Goal: Information Seeking & Learning: Understand process/instructions

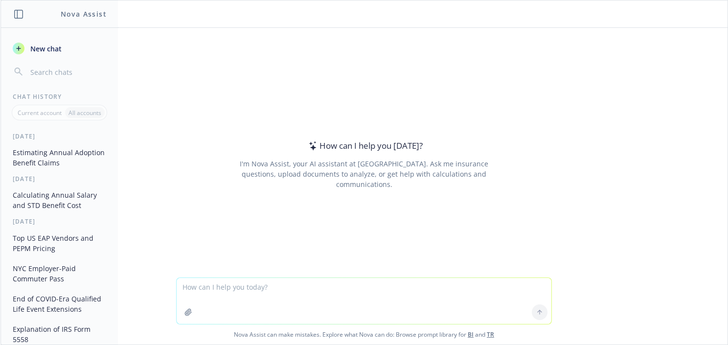
click at [266, 290] on textarea at bounding box center [364, 301] width 375 height 46
type textarea "What is Cone Beam Imaging and does Delta Dental exclude this?"
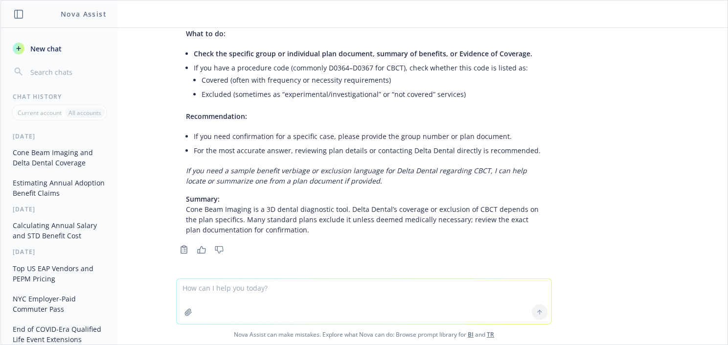
scroll to position [281, 0]
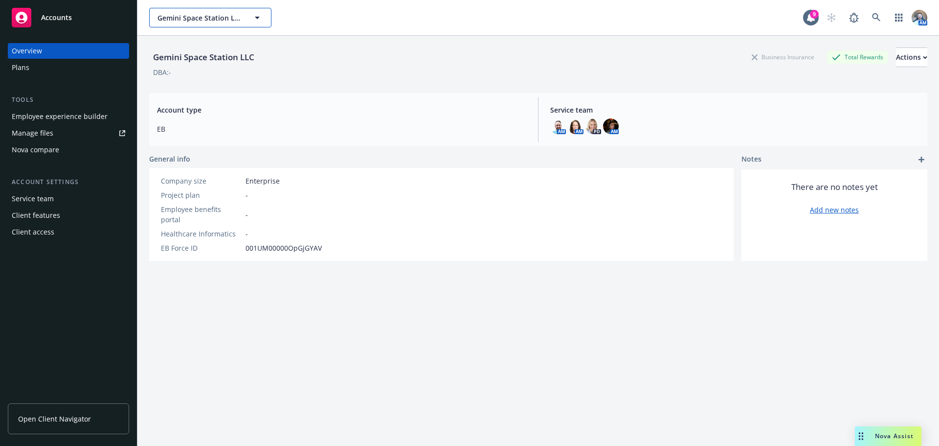
click at [192, 21] on span "Gemini Space Station LLC" at bounding box center [200, 18] width 85 height 10
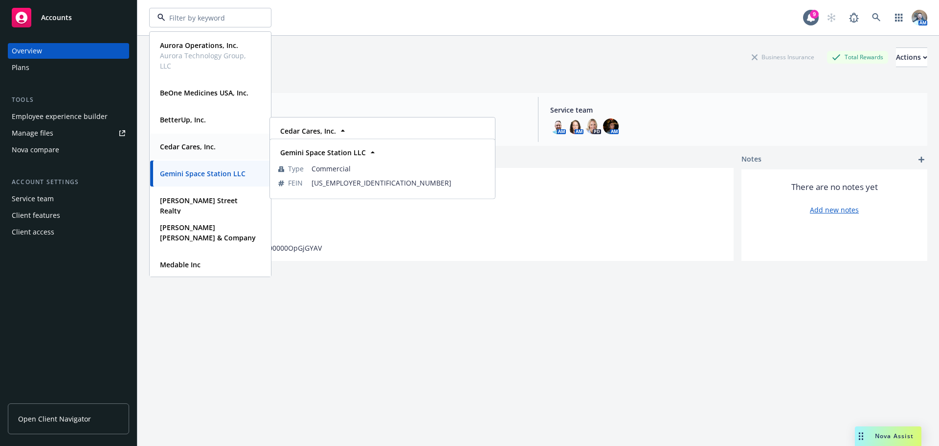
click at [220, 147] on div "Cedar Cares, Inc." at bounding box center [210, 146] width 109 height 14
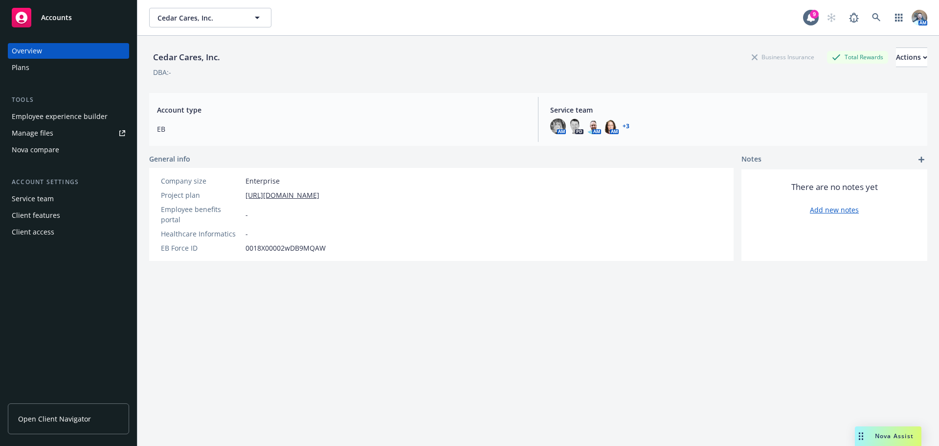
click at [64, 399] on div "Open Client Navigator" at bounding box center [68, 420] width 121 height 50
click at [59, 415] on span "Open Client Navigator" at bounding box center [54, 418] width 73 height 10
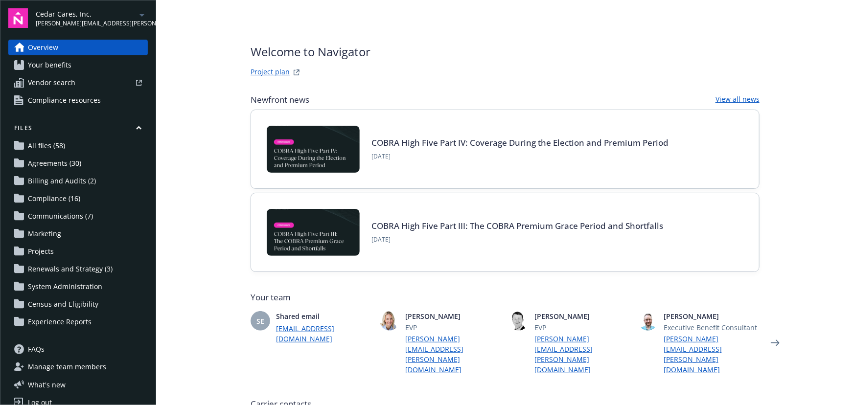
click at [283, 73] on link "Project plan" at bounding box center [269, 73] width 39 height 12
click at [34, 59] on span "Your benefits" at bounding box center [50, 65] width 44 height 16
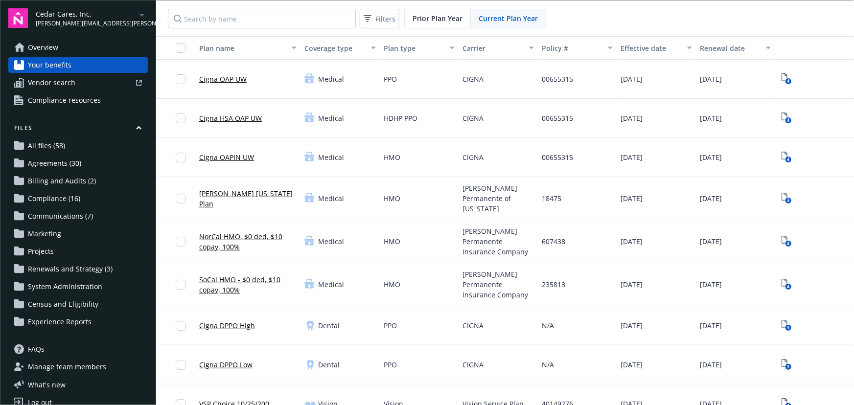
click at [219, 157] on link "Cigna OAPIN UW" at bounding box center [226, 157] width 55 height 10
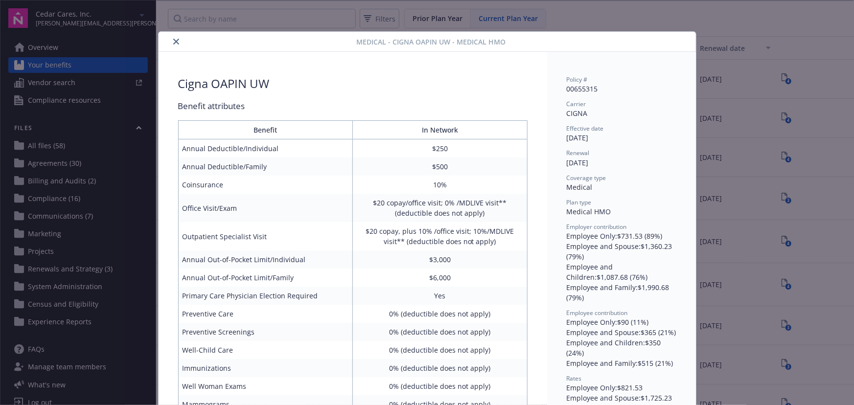
scroll to position [29, 0]
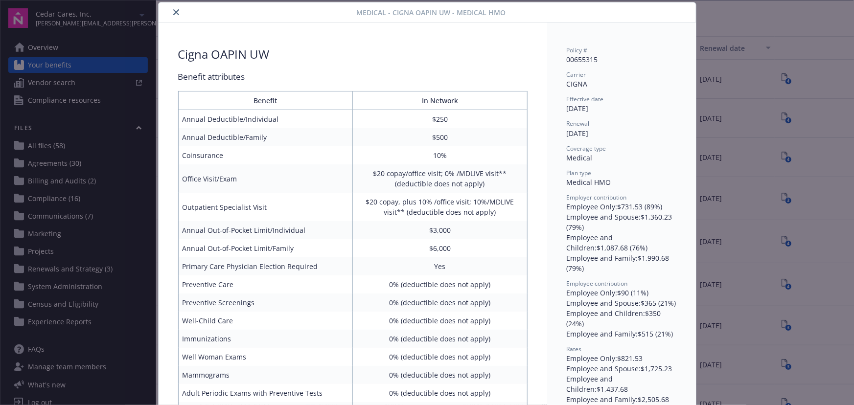
click at [173, 14] on icon "close" at bounding box center [176, 12] width 6 height 6
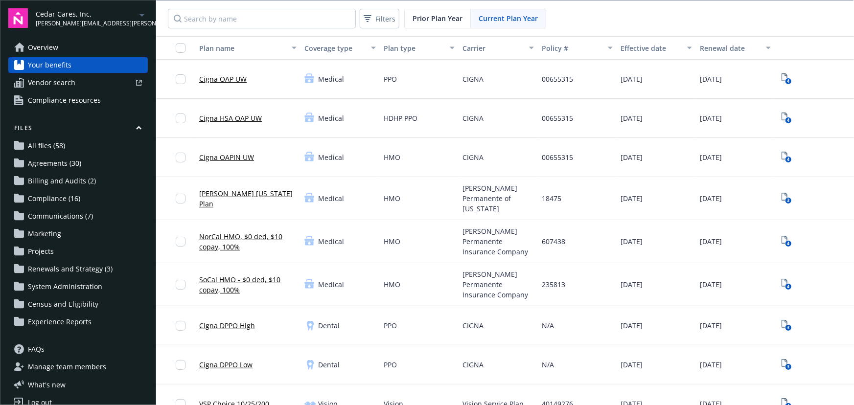
click at [235, 78] on link "Cigna OAP UW" at bounding box center [222, 79] width 47 height 10
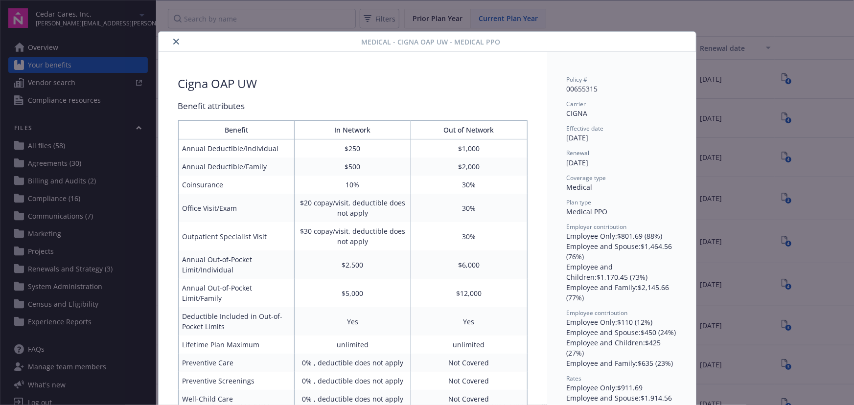
scroll to position [29, 0]
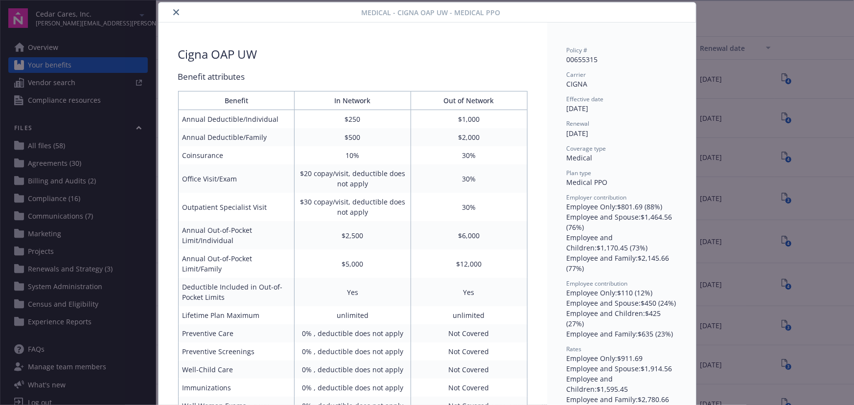
click at [170, 13] on button "close" at bounding box center [176, 12] width 12 height 12
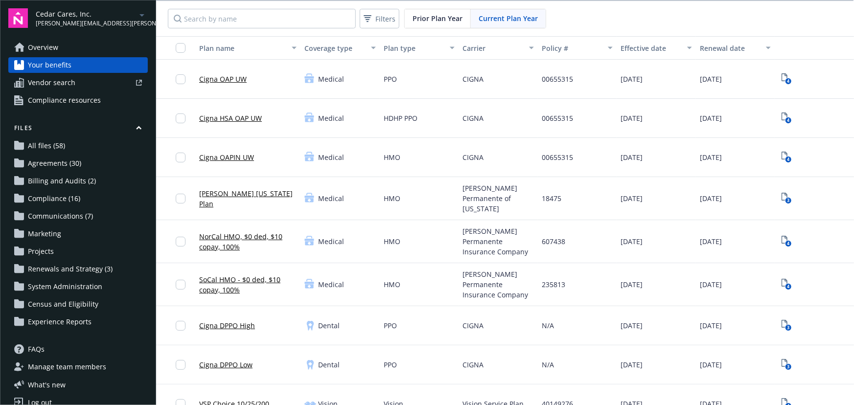
click at [237, 157] on link "Cigna OAPIN UW" at bounding box center [226, 157] width 55 height 10
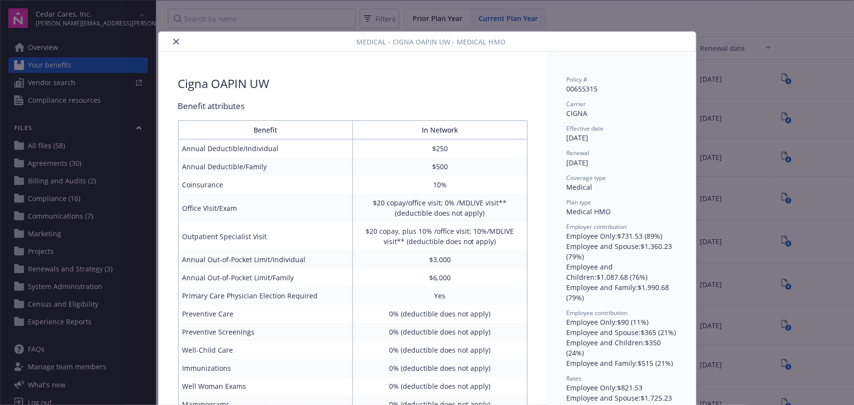
scroll to position [29, 0]
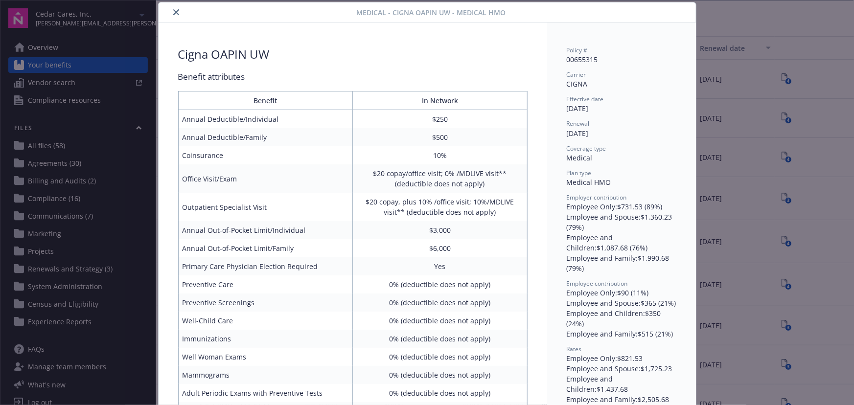
click at [175, 16] on button "close" at bounding box center [176, 12] width 12 height 12
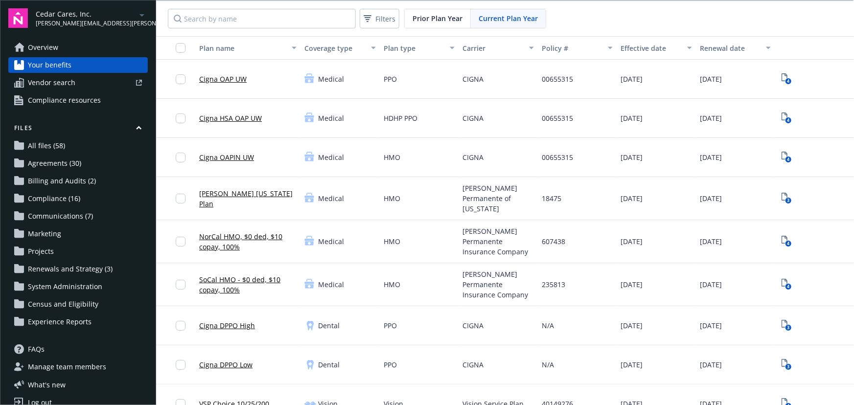
click at [231, 163] on div "Cigna OAPIN UW" at bounding box center [226, 157] width 55 height 27
click at [232, 154] on link "Cigna OAPIN UW" at bounding box center [226, 157] width 55 height 10
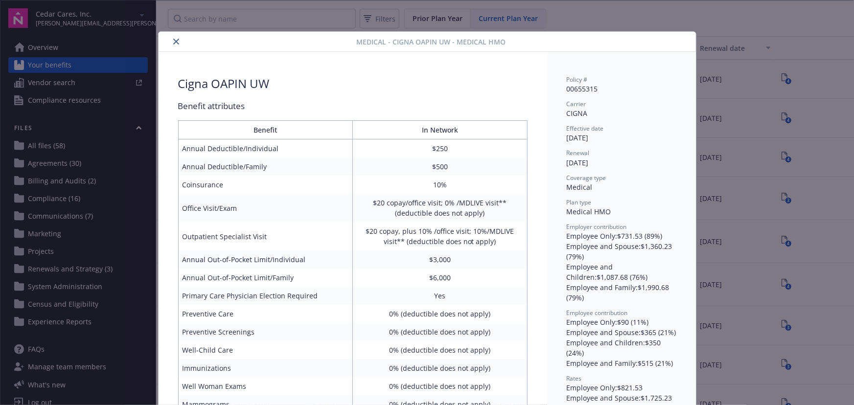
click at [174, 43] on icon "close" at bounding box center [176, 42] width 6 height 6
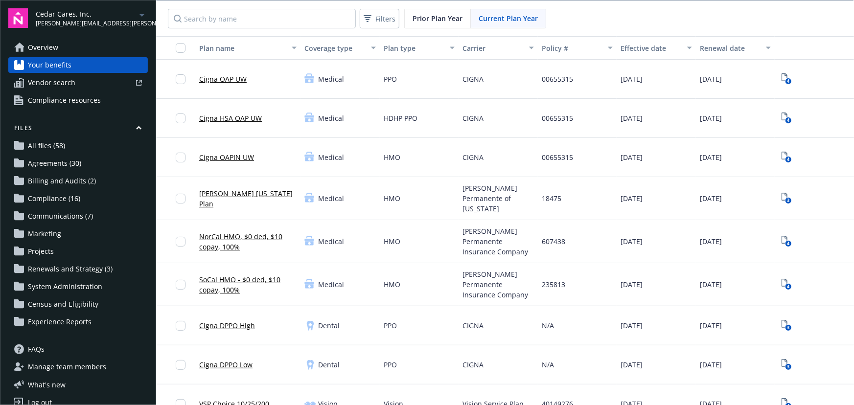
click at [225, 82] on link "Cigna OAP UW" at bounding box center [222, 79] width 47 height 10
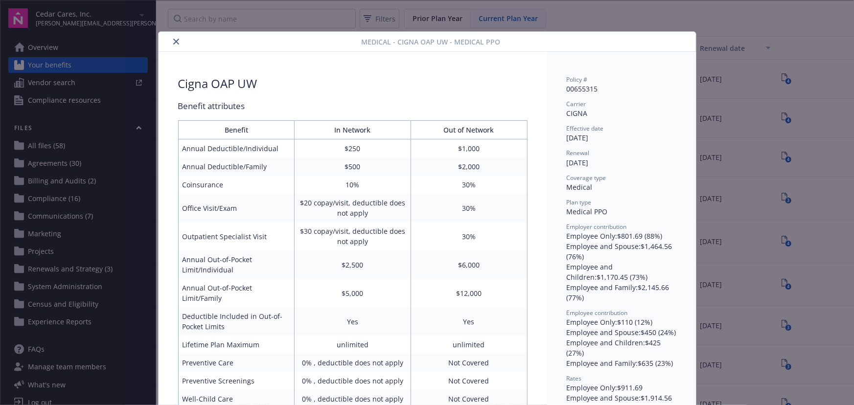
scroll to position [29, 0]
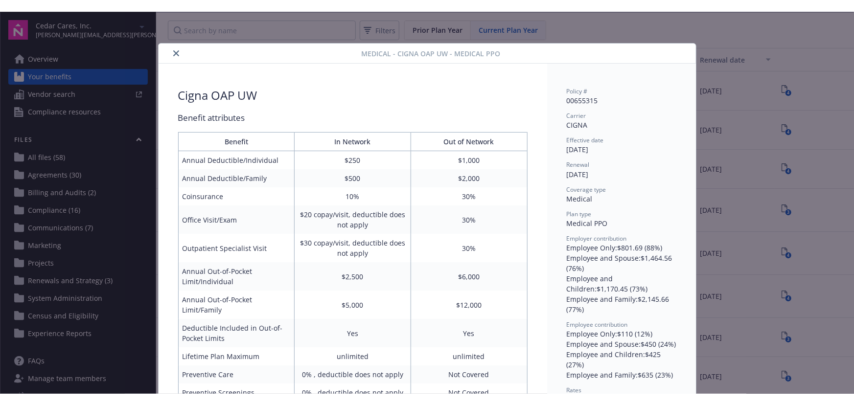
scroll to position [29, 0]
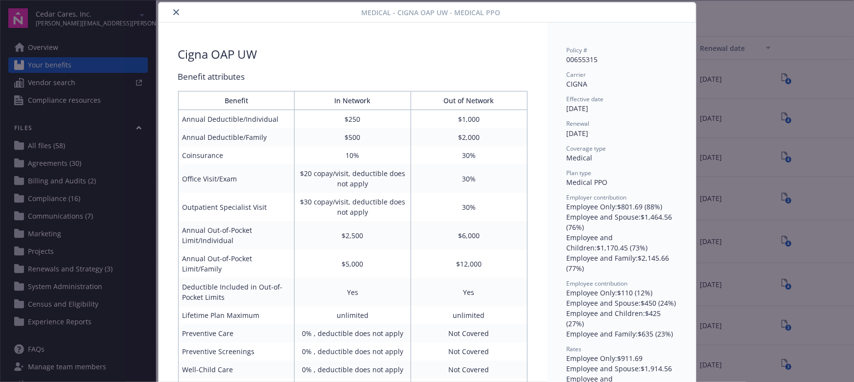
click at [69, 64] on div "Medical - Cigna OAP UW - Medical PPO Cigna OAP UW Benefit attributes Benefit In…" at bounding box center [427, 191] width 854 height 382
click at [44, 46] on div "Medical - Cigna OAP UW - Medical PPO Cigna OAP UW Benefit attributes Benefit In…" at bounding box center [427, 191] width 854 height 382
click at [170, 15] on button "close" at bounding box center [176, 12] width 12 height 12
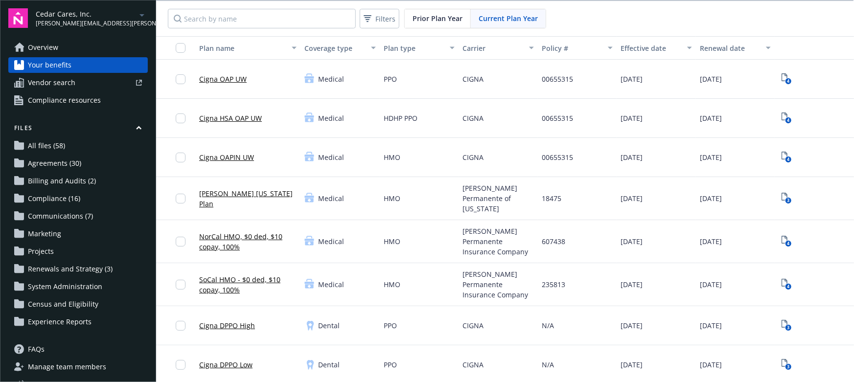
click at [118, 16] on div "Cedar Cares, Inc. ian.balin@newfront.com" at bounding box center [92, 18] width 112 height 19
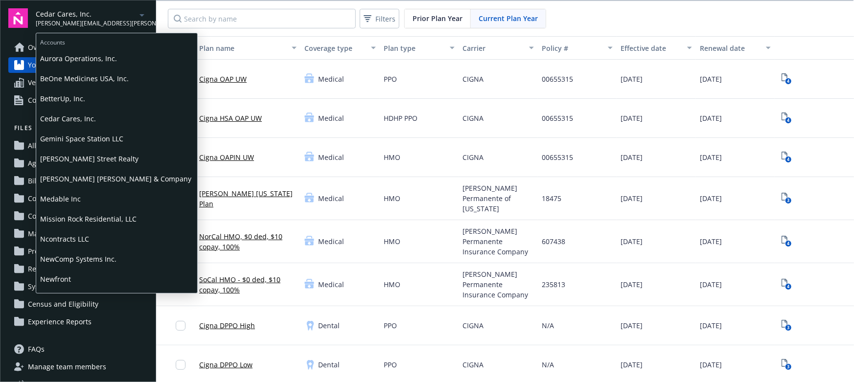
click at [58, 91] on span "BetterUp, Inc." at bounding box center [116, 99] width 153 height 20
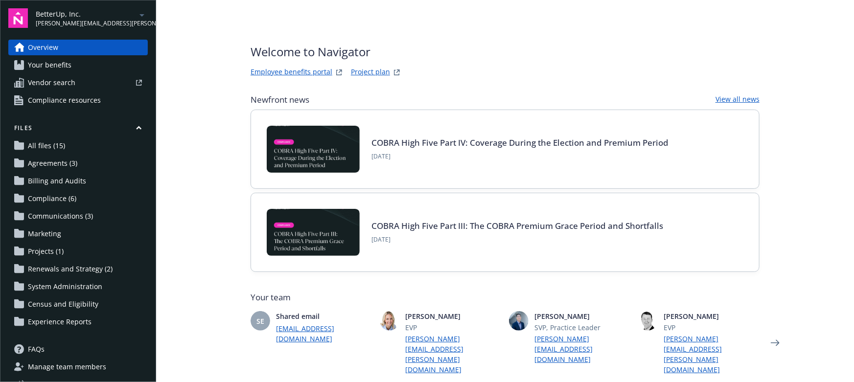
click at [20, 59] on link "Your benefits" at bounding box center [77, 65] width 139 height 16
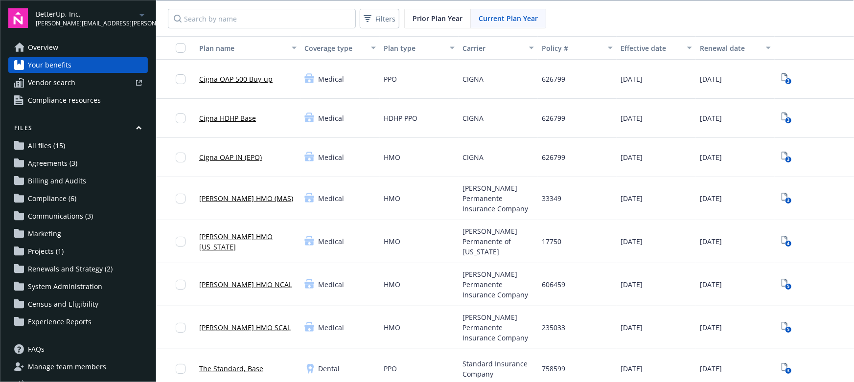
click at [31, 52] on span "Overview" at bounding box center [43, 48] width 30 height 16
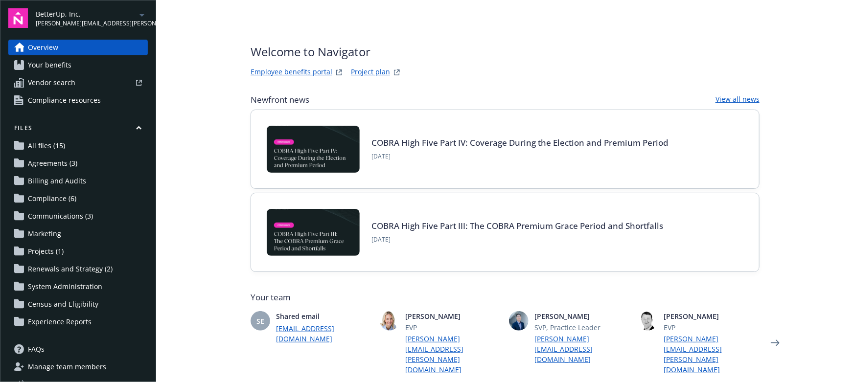
click at [301, 78] on link "Employee benefits portal" at bounding box center [291, 73] width 82 height 12
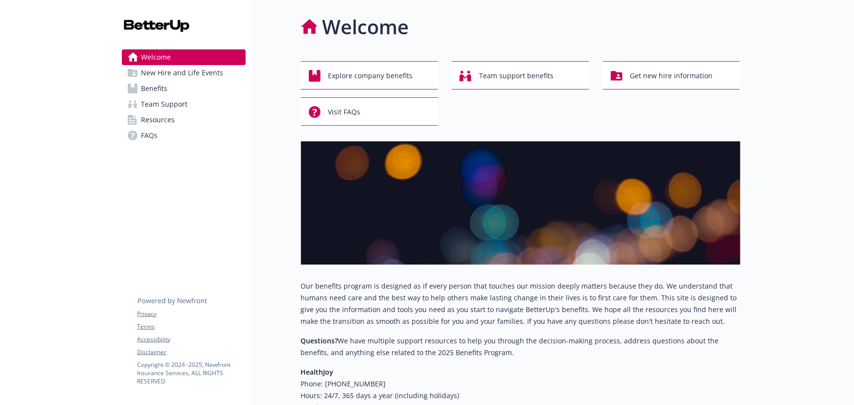
click at [138, 90] on link "Benefits" at bounding box center [184, 89] width 124 height 16
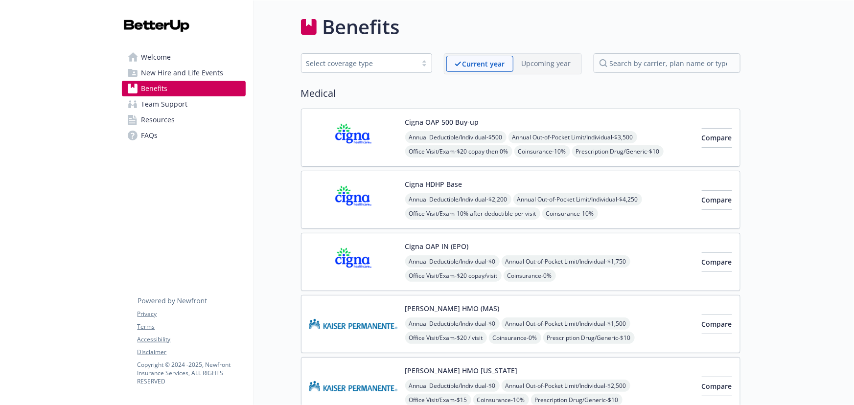
click at [188, 78] on span "New Hire and Life Events" at bounding box center [182, 73] width 82 height 16
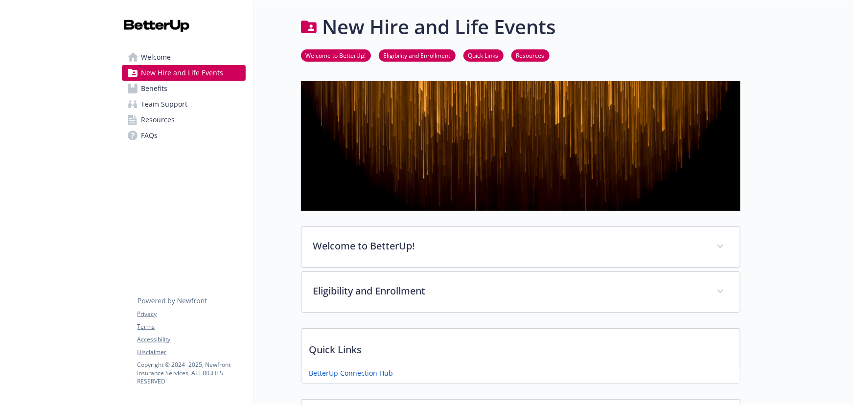
click at [160, 88] on span "Benefits" at bounding box center [154, 89] width 26 height 16
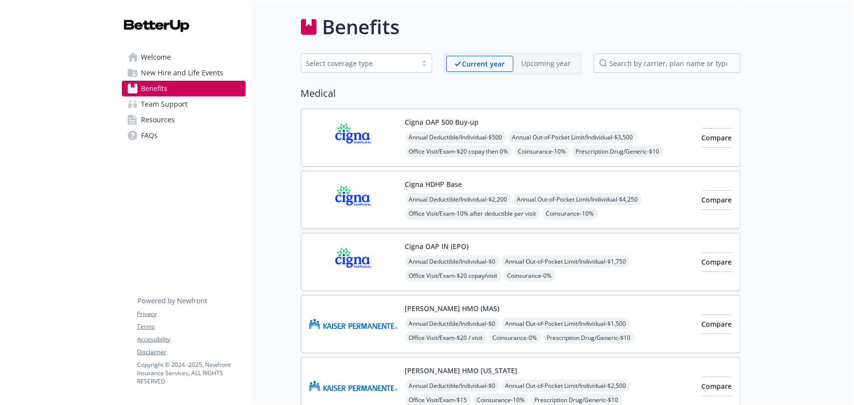
click at [407, 120] on button "Cigna OAP 500 Buy-up" at bounding box center [442, 122] width 74 height 10
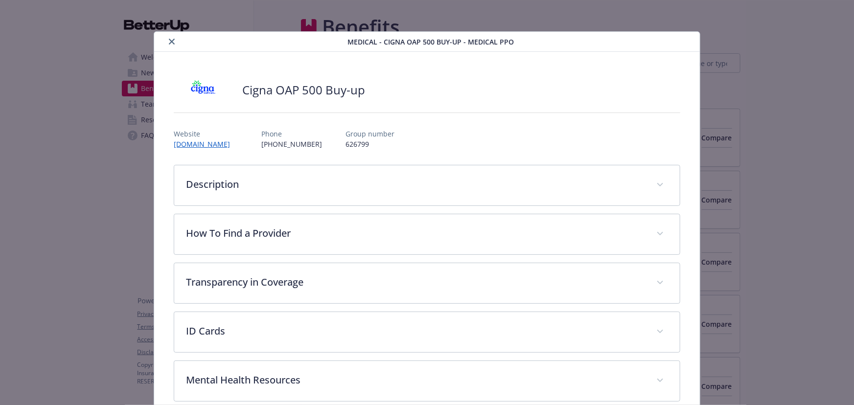
scroll to position [29, 0]
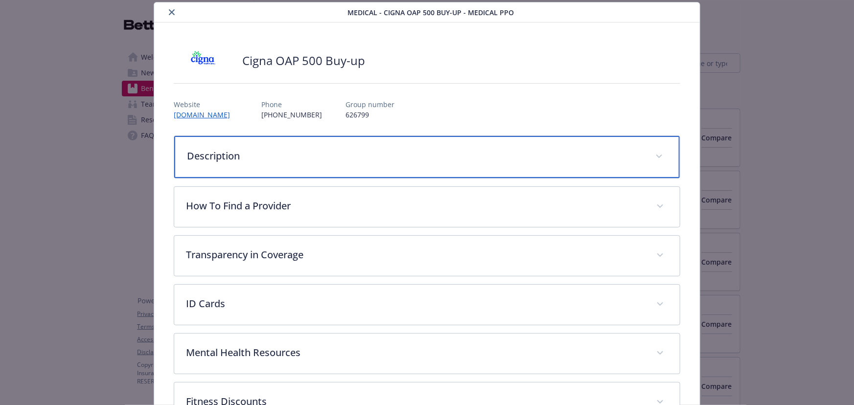
click at [291, 144] on div "Description" at bounding box center [426, 157] width 505 height 42
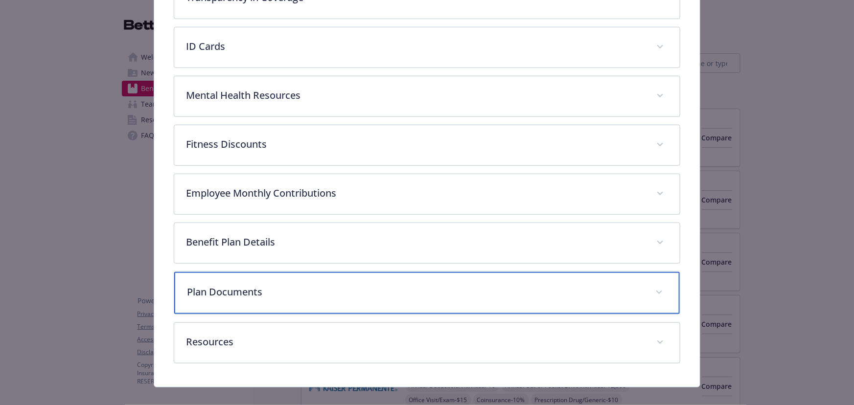
click at [268, 294] on div "Plan Documents" at bounding box center [426, 293] width 505 height 42
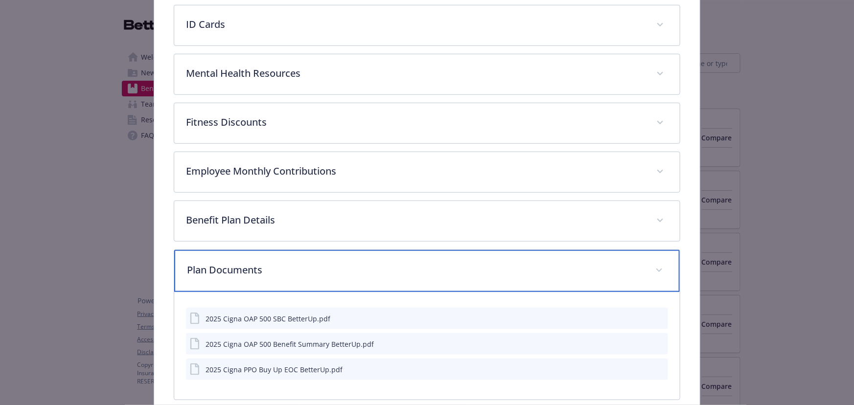
scroll to position [454, 0]
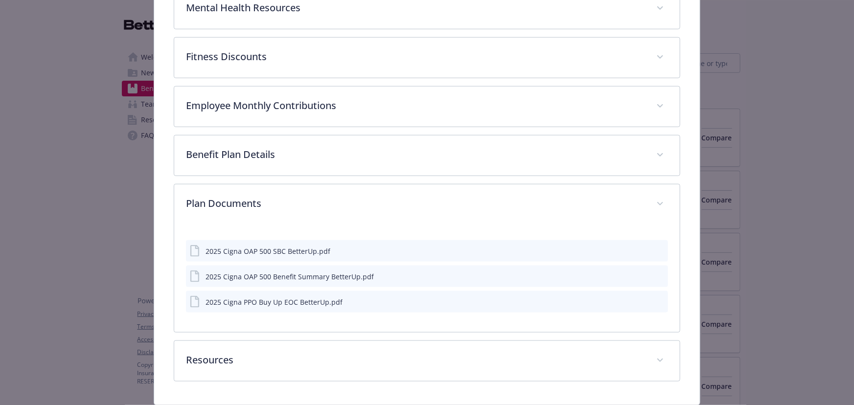
click at [654, 295] on div "2025 Cigna PPO Buy Up EOC BetterUp.pdf" at bounding box center [427, 302] width 482 height 22
click at [657, 298] on icon "preview file" at bounding box center [658, 301] width 9 height 7
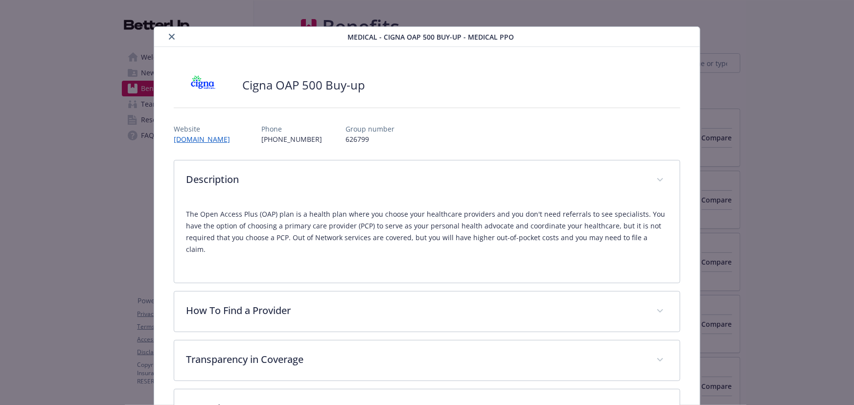
scroll to position [0, 0]
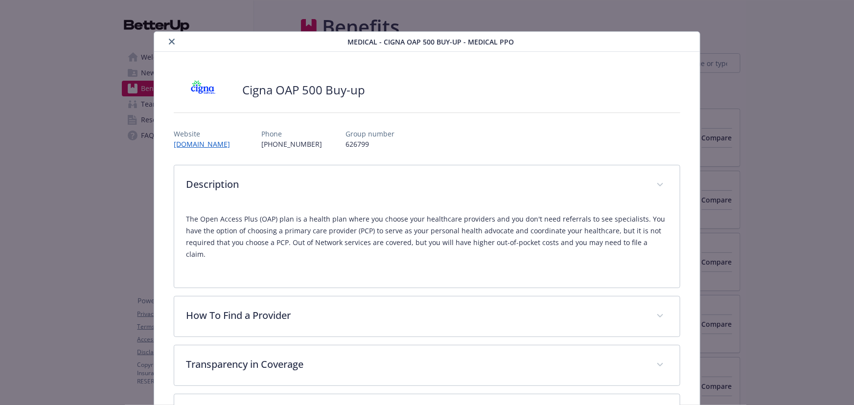
click at [166, 45] on button "close" at bounding box center [172, 42] width 12 height 12
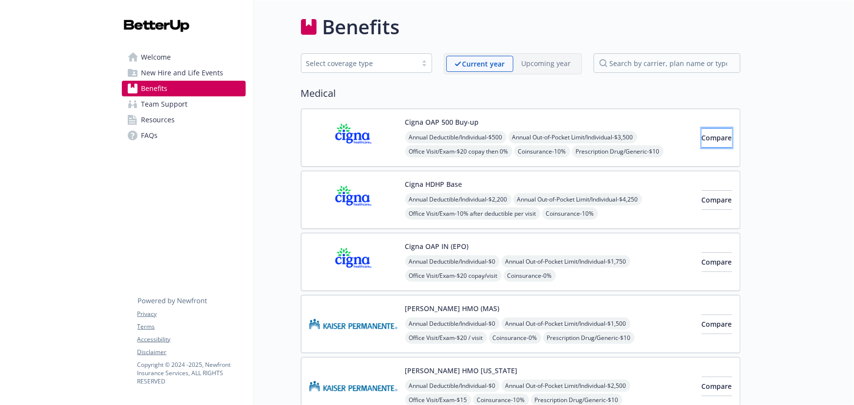
click at [702, 143] on button "Compare" at bounding box center [717, 138] width 30 height 20
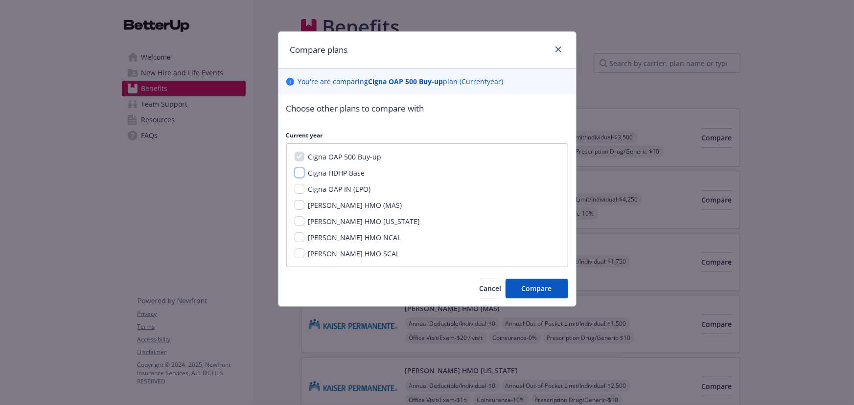
click at [298, 175] on input "Cigna HDHP Base" at bounding box center [300, 173] width 10 height 10
checkbox input "true"
click at [298, 188] on input "Cigna OAP IN (EPO)" at bounding box center [300, 189] width 10 height 10
checkbox input "true"
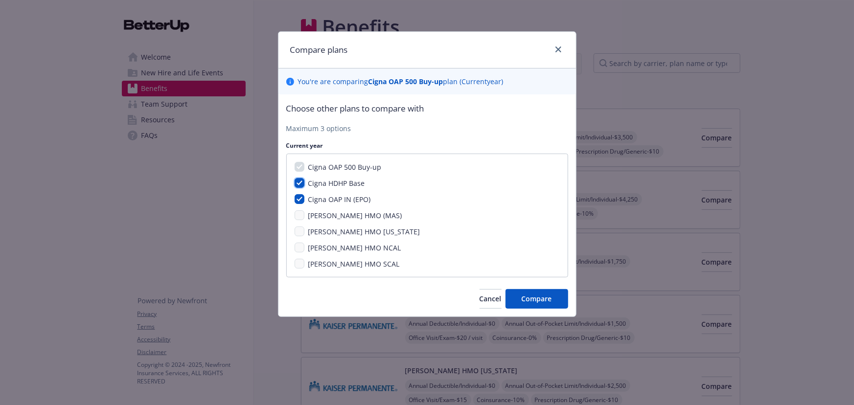
click at [301, 182] on input "Cigna HDHP Base" at bounding box center [300, 183] width 10 height 10
checkbox input "false"
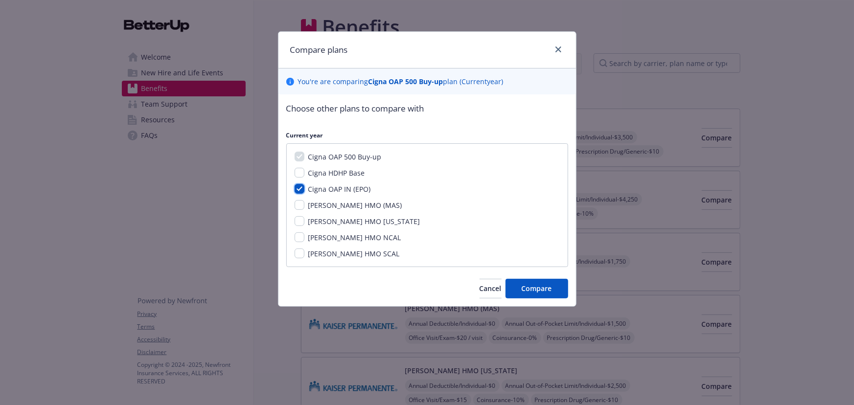
click at [302, 186] on input "Cigna OAP IN (EPO)" at bounding box center [300, 189] width 10 height 10
checkbox input "false"
click at [479, 292] on span "Cancel" at bounding box center [490, 288] width 22 height 9
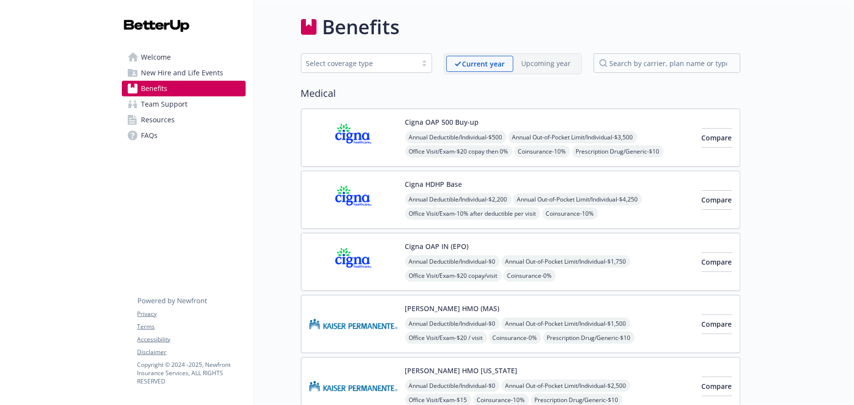
click at [142, 124] on span "Resources" at bounding box center [158, 120] width 34 height 16
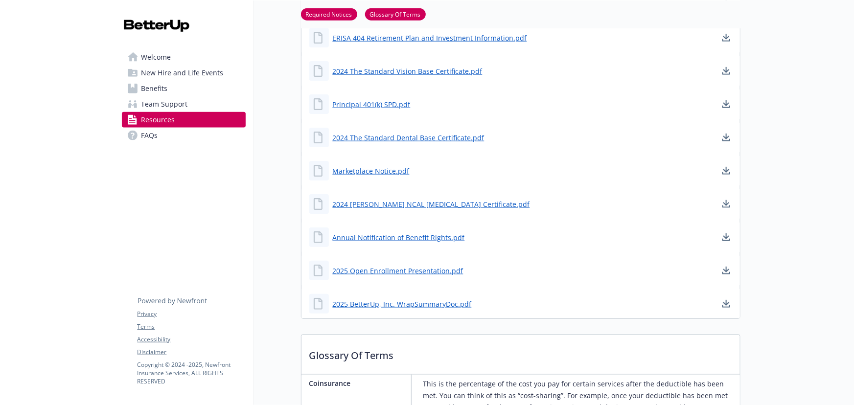
scroll to position [622, 0]
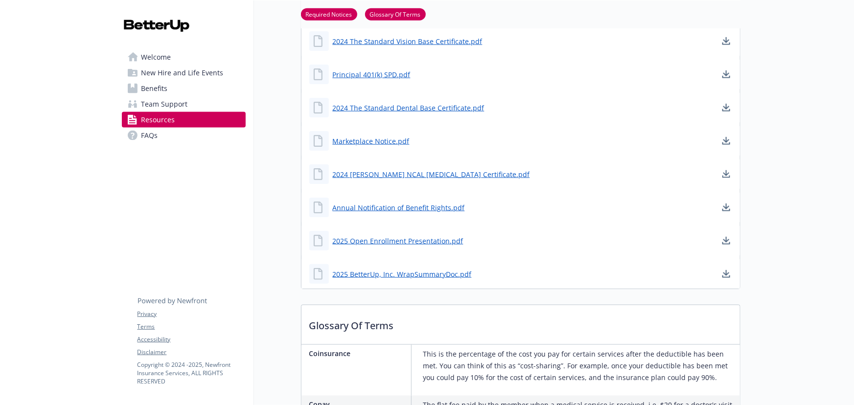
click at [173, 102] on span "Team Support" at bounding box center [164, 104] width 46 height 16
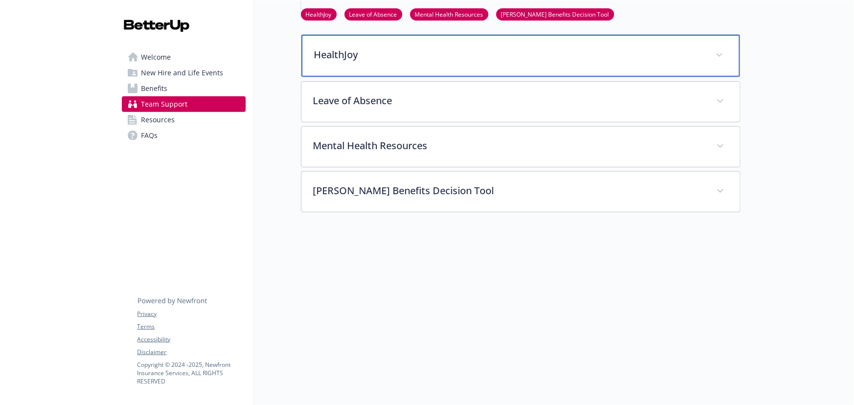
scroll to position [210, 0]
click at [398, 39] on div "HealthJoy" at bounding box center [520, 56] width 438 height 42
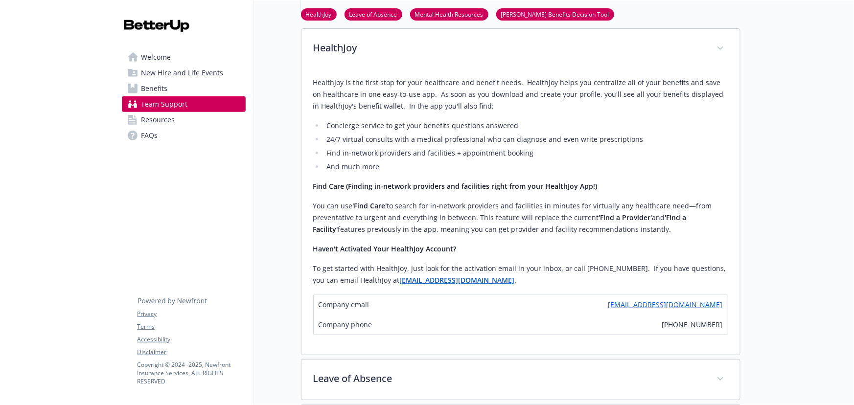
click at [150, 83] on span "Benefits" at bounding box center [154, 89] width 26 height 16
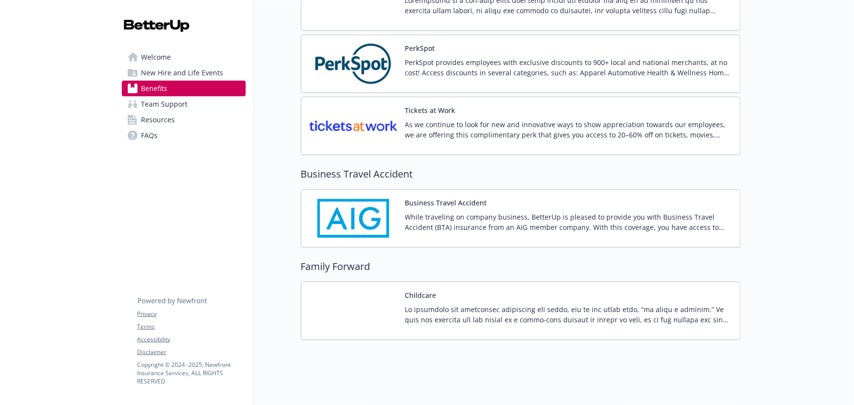
scroll to position [2219, 0]
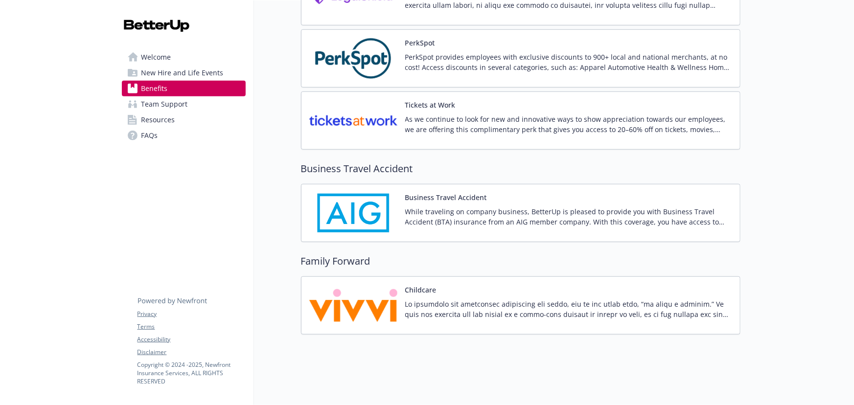
click at [587, 299] on p at bounding box center [568, 309] width 327 height 21
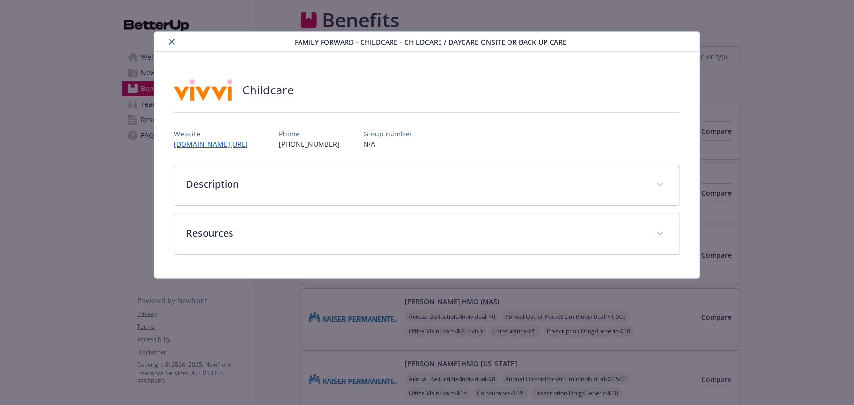
scroll to position [2219, 0]
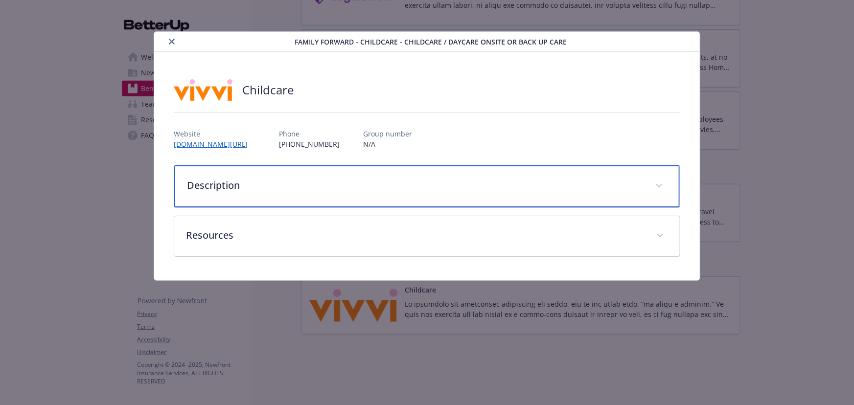
click at [225, 194] on div "Description" at bounding box center [426, 186] width 505 height 42
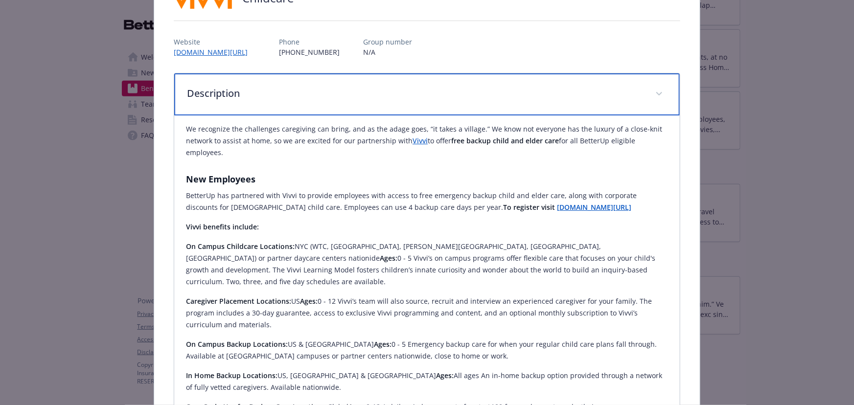
scroll to position [89, 0]
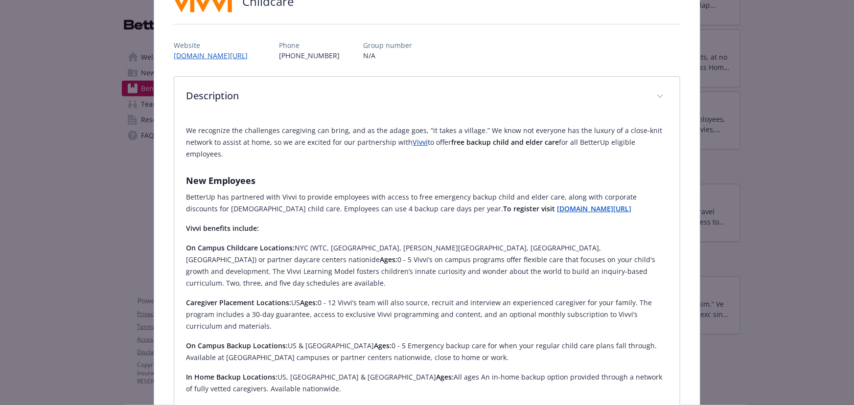
click at [528, 140] on strong "free backup child and elder care" at bounding box center [505, 141] width 108 height 9
click at [557, 205] on strong "www.go.vivvi.com/betterup" at bounding box center [594, 208] width 74 height 9
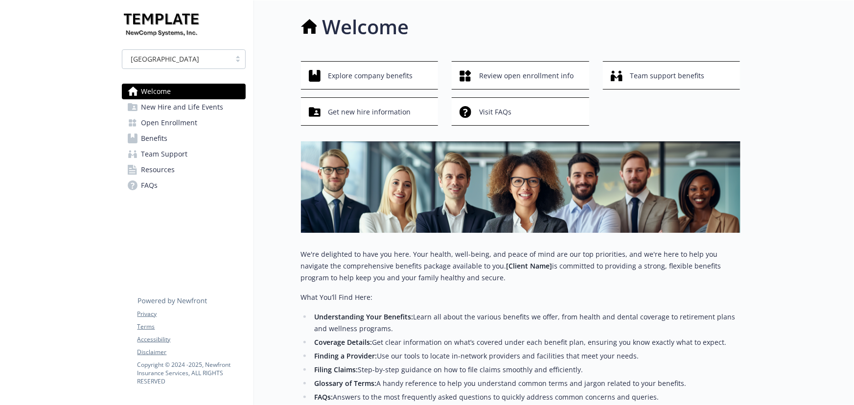
click at [166, 122] on span "Open Enrollment" at bounding box center [169, 123] width 56 height 16
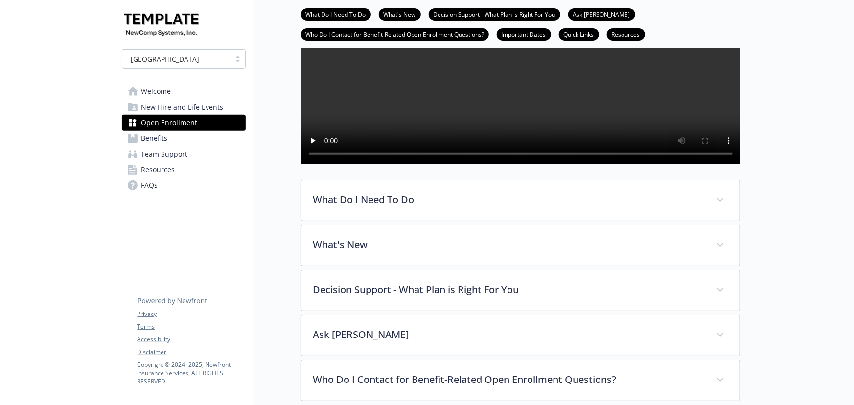
scroll to position [178, 0]
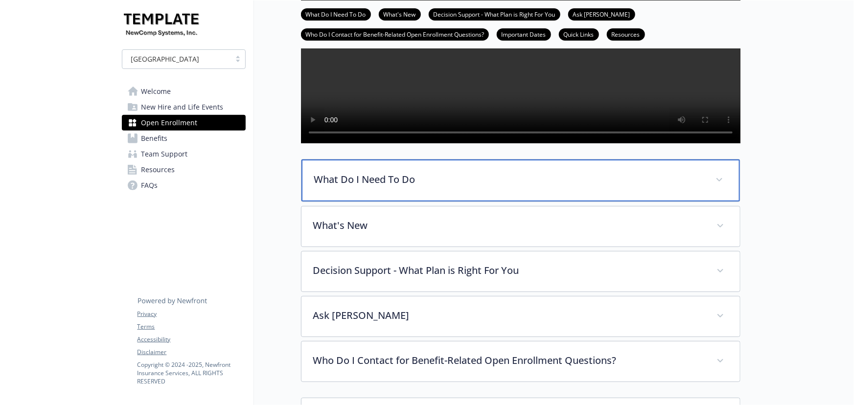
click at [351, 202] on div "What Do I Need To Do" at bounding box center [520, 180] width 438 height 42
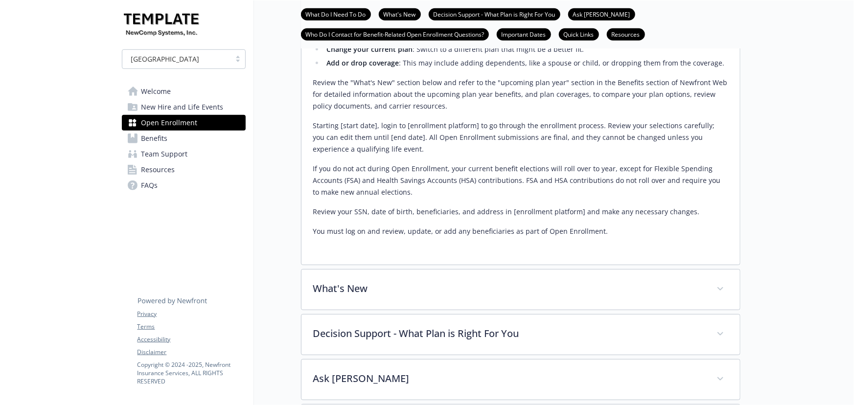
scroll to position [400, 0]
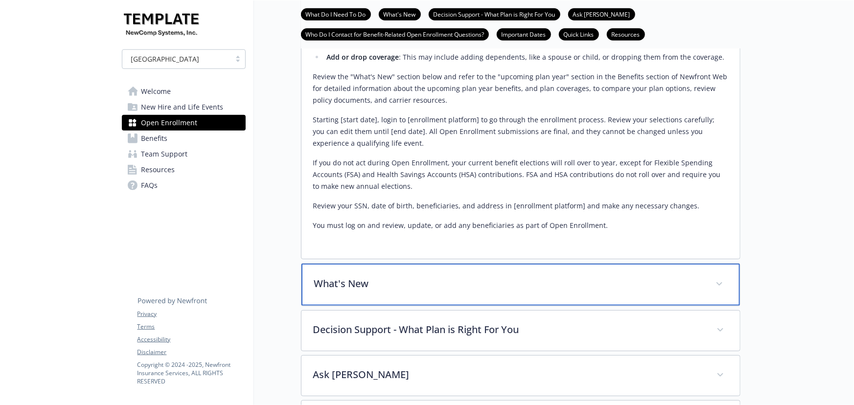
click at [344, 306] on div "What's New" at bounding box center [520, 285] width 438 height 42
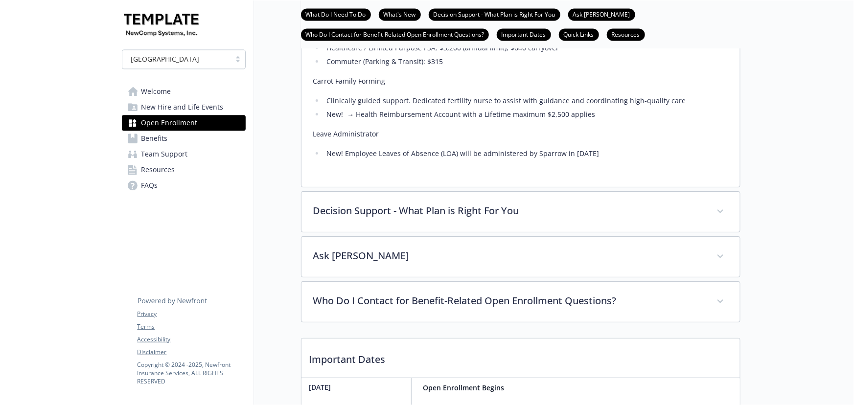
scroll to position [1112, 0]
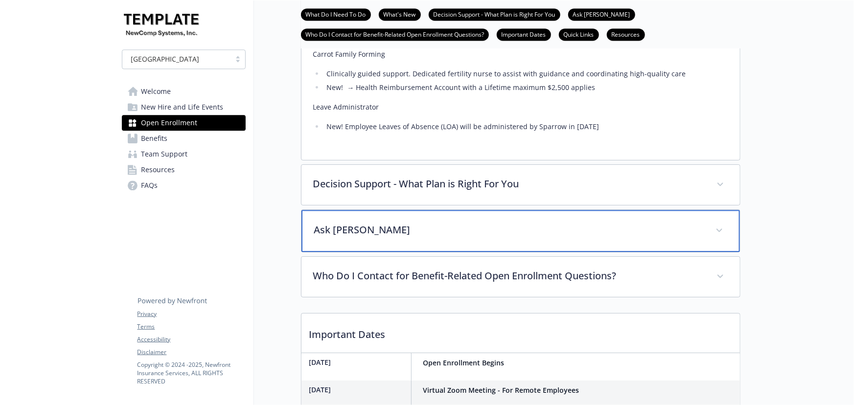
click at [374, 237] on p "Ask Benji" at bounding box center [508, 230] width 389 height 15
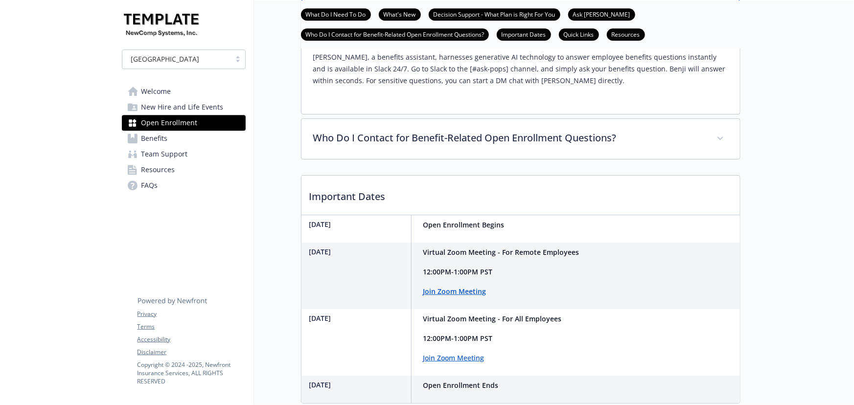
scroll to position [1334, 0]
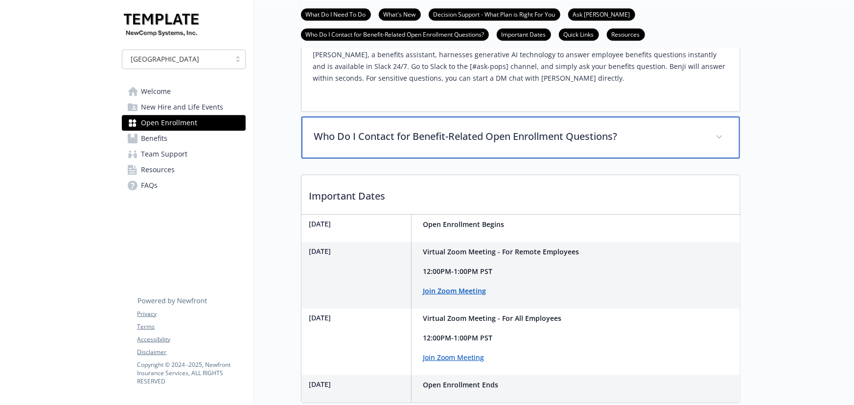
click at [548, 144] on p "Who Do I Contact for Benefit-Related Open Enrollment Questions?" at bounding box center [508, 136] width 389 height 15
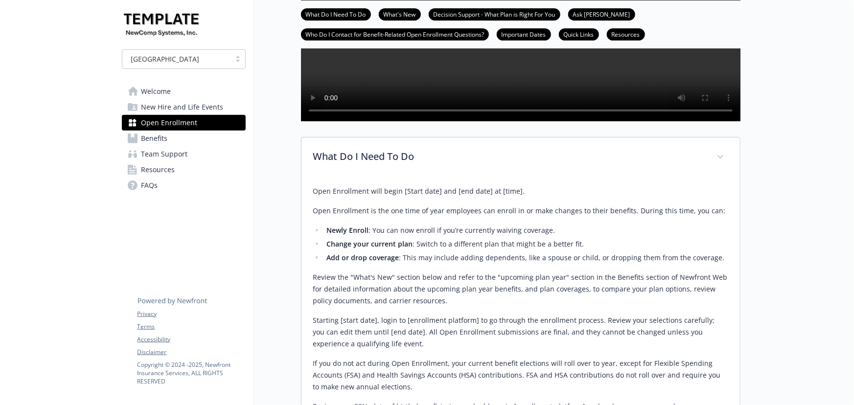
scroll to position [267, 0]
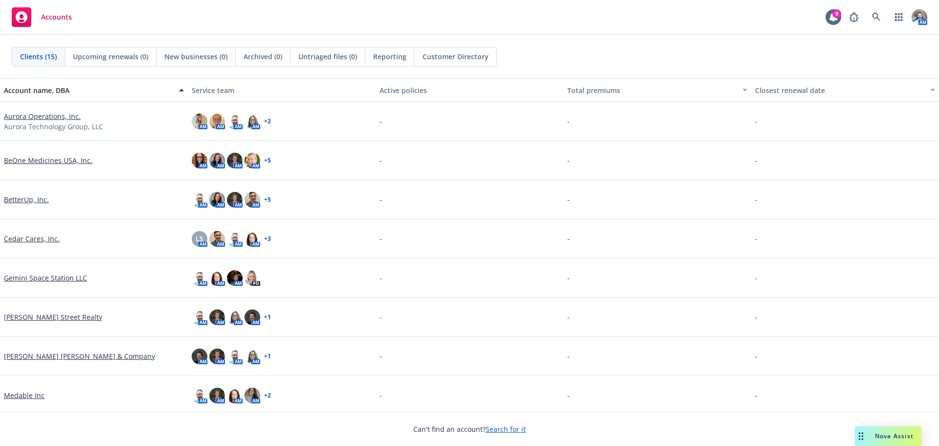
scroll to position [49, 0]
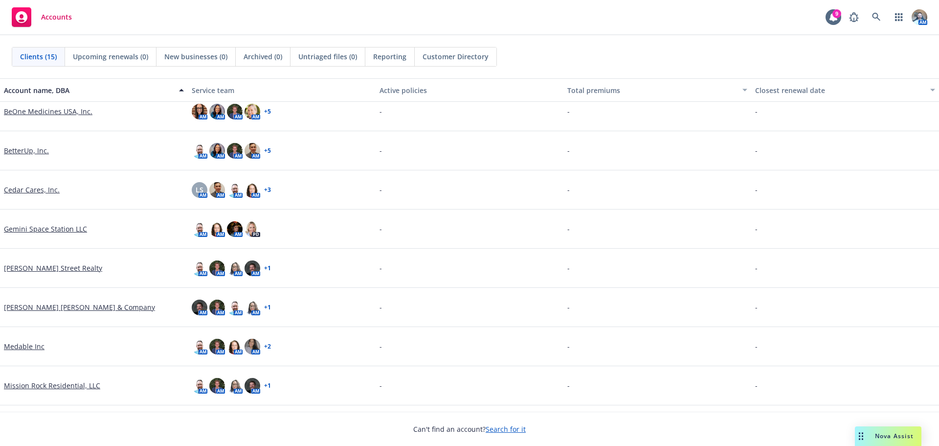
click at [64, 232] on link "Gemini Space Station LLC" at bounding box center [45, 229] width 83 height 10
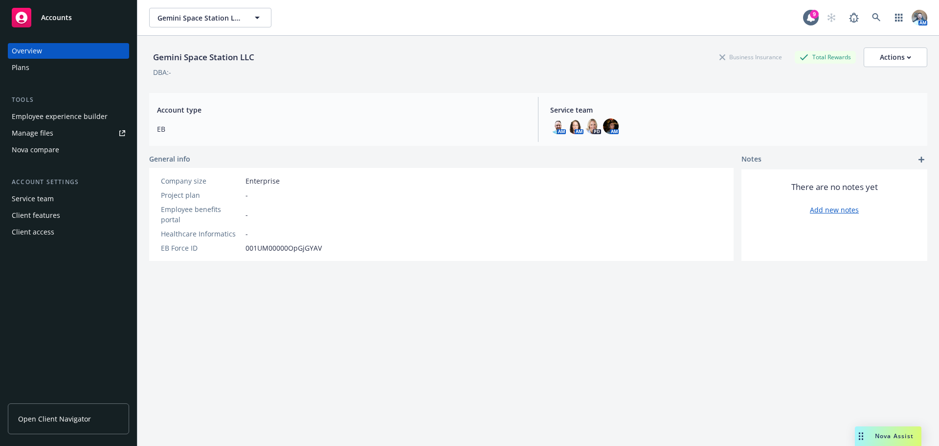
click at [21, 65] on div "Plans" at bounding box center [21, 68] width 18 height 16
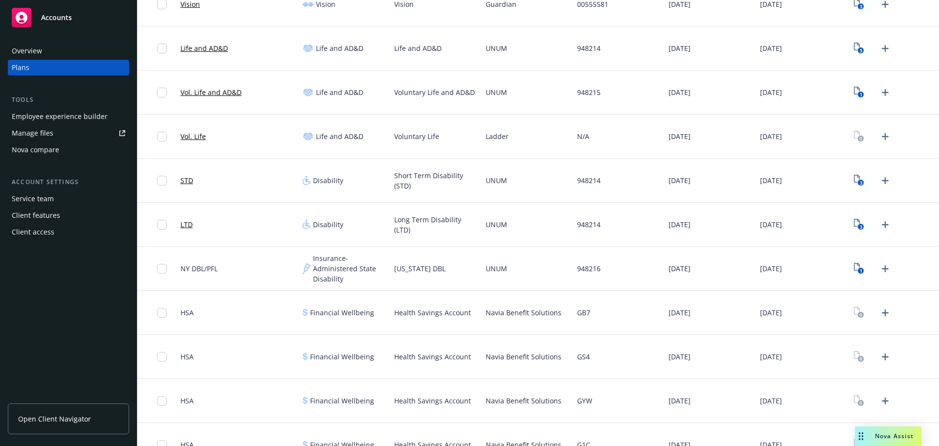
scroll to position [440, 0]
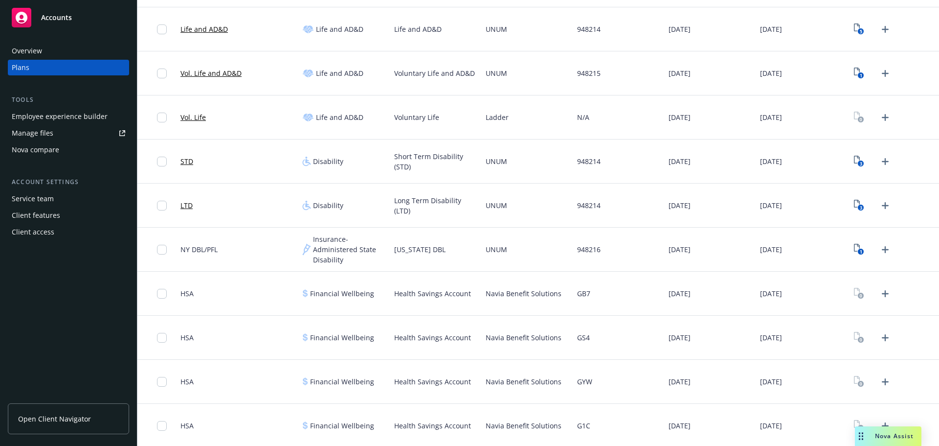
click at [42, 121] on div "Employee experience builder" at bounding box center [60, 117] width 96 height 16
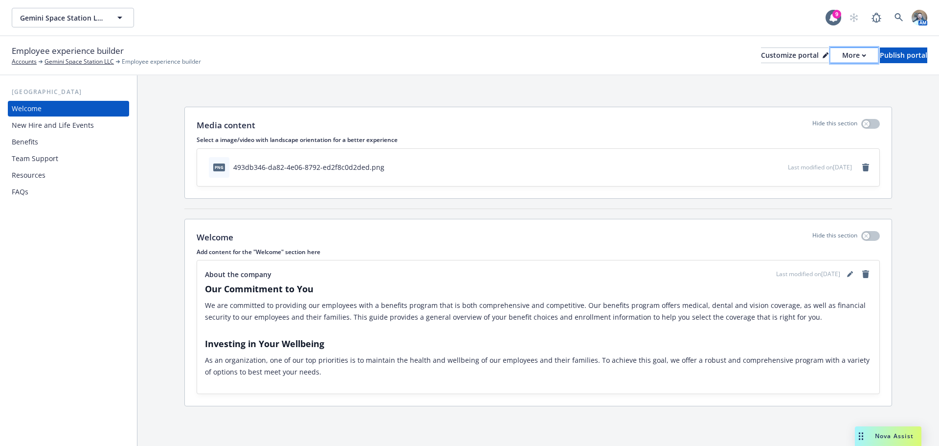
click at [843, 48] on button "More" at bounding box center [854, 55] width 47 height 16
click at [807, 92] on link "Copy portal link" at bounding box center [802, 97] width 89 height 20
click at [842, 54] on div "More" at bounding box center [854, 55] width 24 height 15
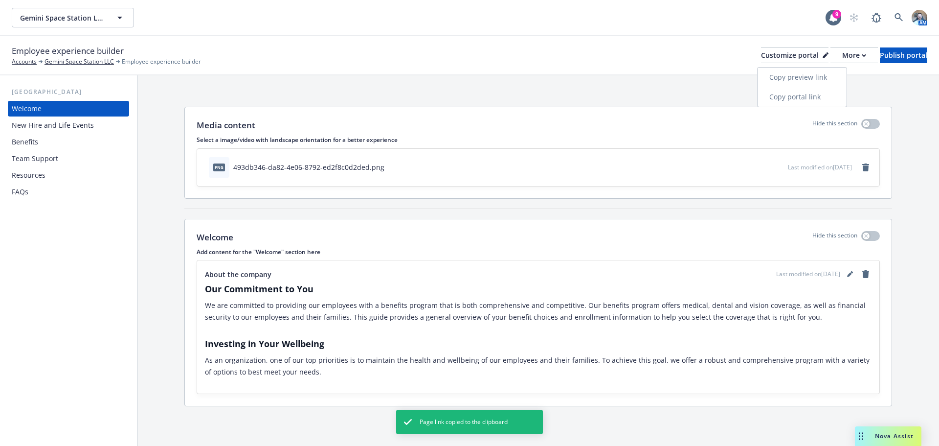
click at [810, 70] on link "Copy preview link" at bounding box center [802, 78] width 89 height 20
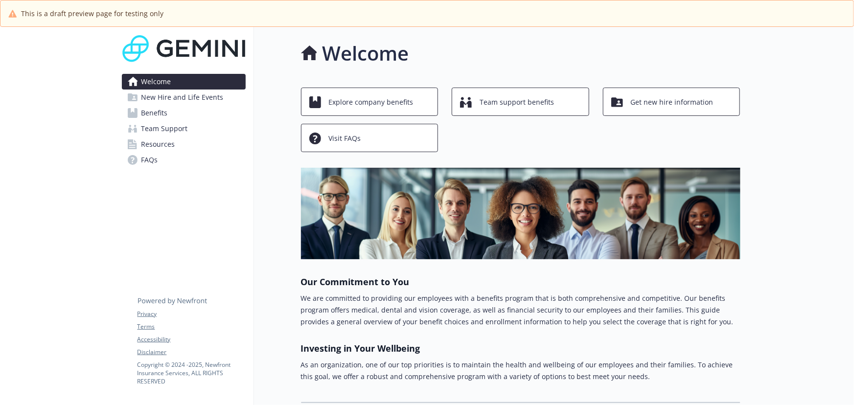
click at [170, 109] on link "Benefits" at bounding box center [184, 113] width 124 height 16
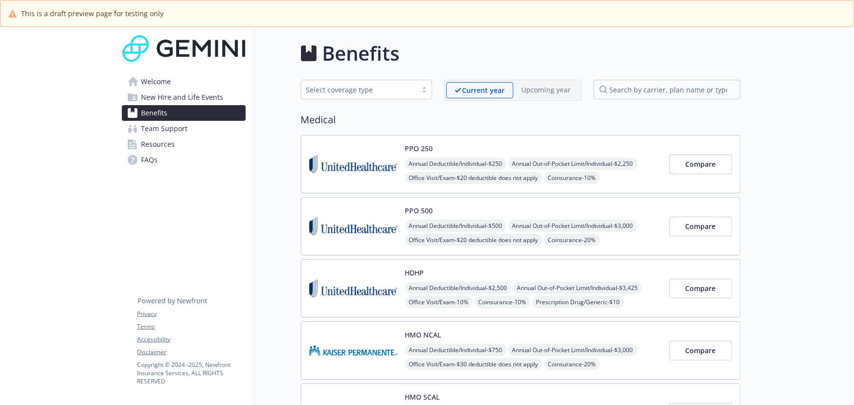
click at [166, 92] on span "New Hire and Life Events" at bounding box center [182, 98] width 82 height 16
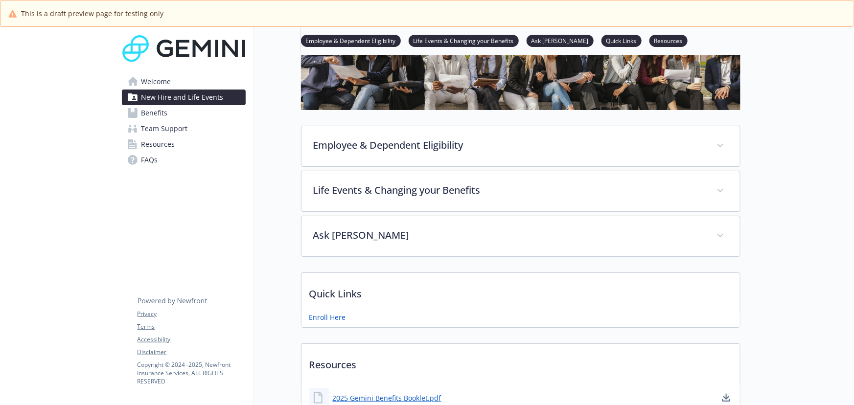
scroll to position [84, 0]
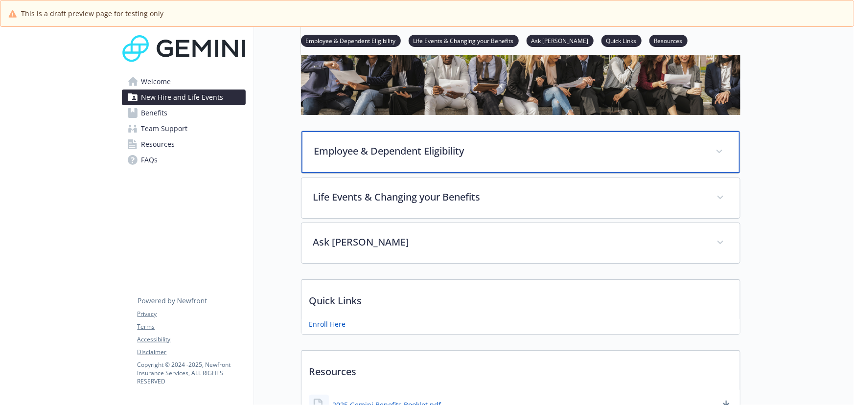
click at [455, 156] on p "Employee & Dependent Eligibility" at bounding box center [508, 151] width 389 height 15
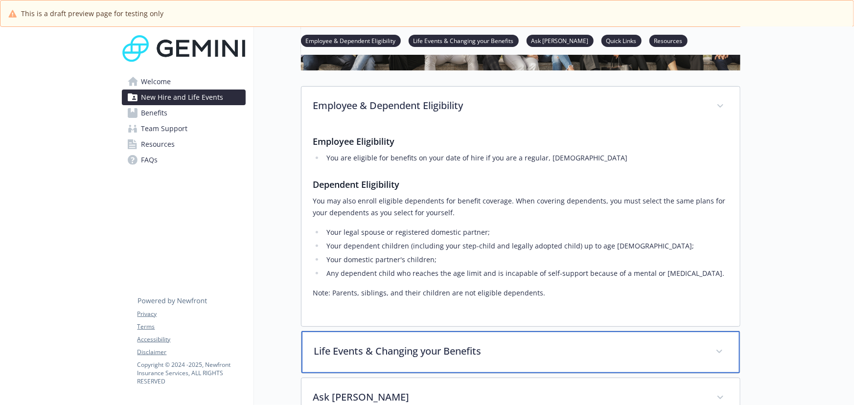
click at [432, 313] on p "Life Events & Changing your Benefits" at bounding box center [508, 351] width 389 height 15
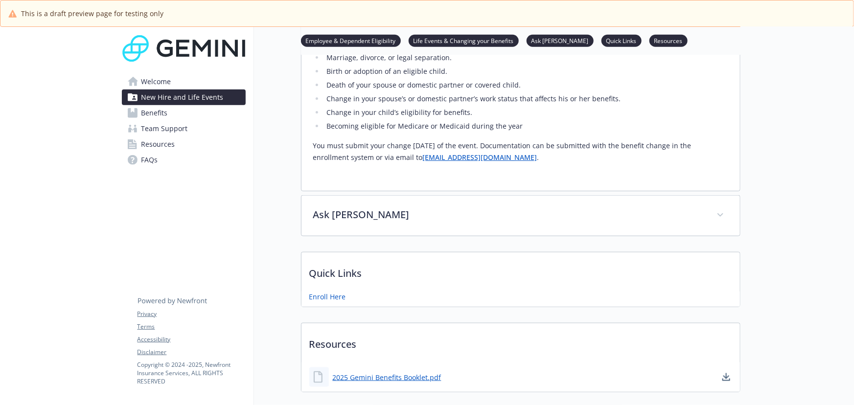
scroll to position [529, 0]
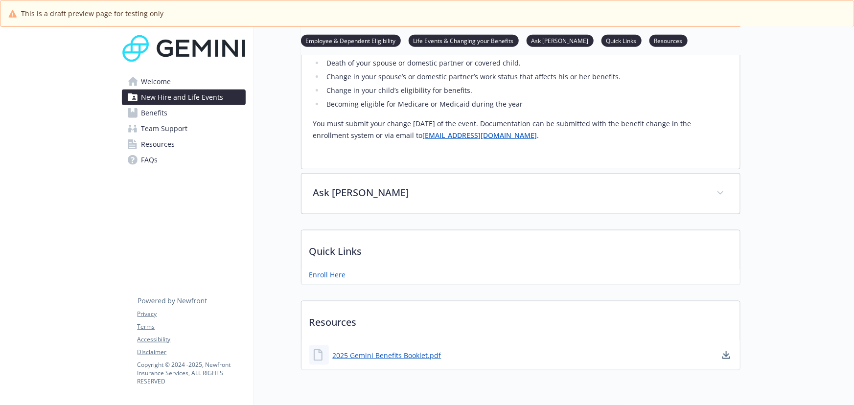
click at [195, 112] on link "Benefits" at bounding box center [184, 113] width 124 height 16
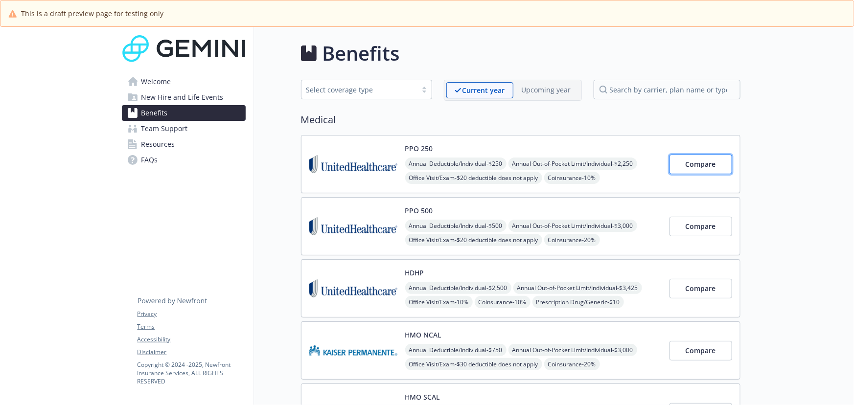
click at [661, 162] on span "Compare" at bounding box center [700, 163] width 30 height 9
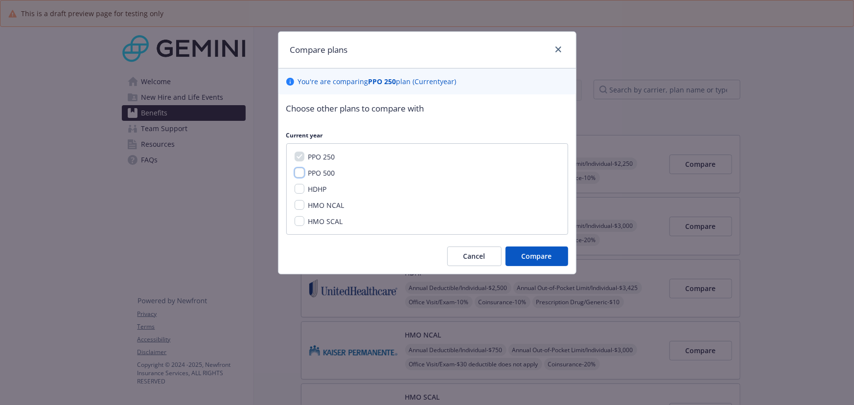
click at [296, 172] on input "PPO 500" at bounding box center [300, 173] width 10 height 10
checkbox input "true"
click at [514, 251] on button "Compare" at bounding box center [536, 257] width 63 height 20
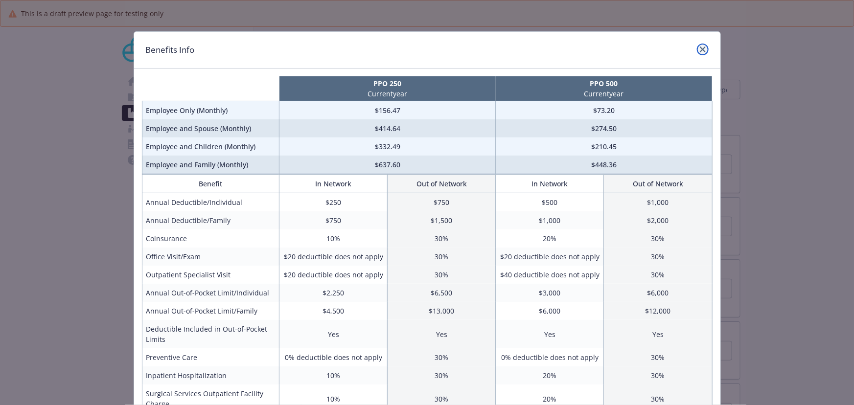
click at [661, 52] on link "close" at bounding box center [703, 50] width 12 height 12
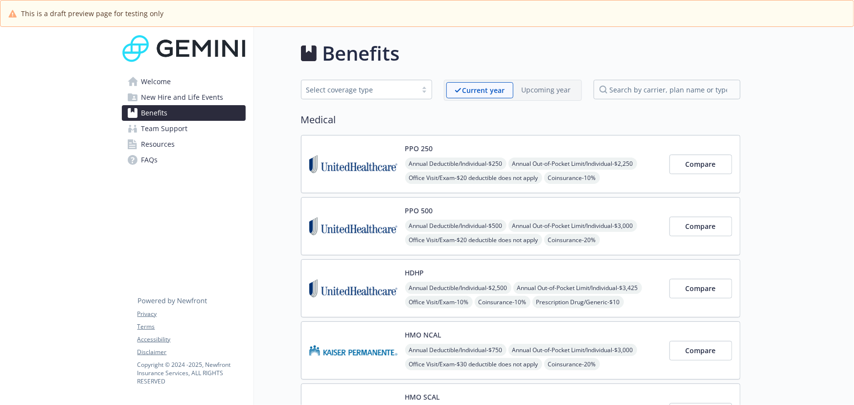
click at [178, 84] on link "Welcome" at bounding box center [184, 82] width 124 height 16
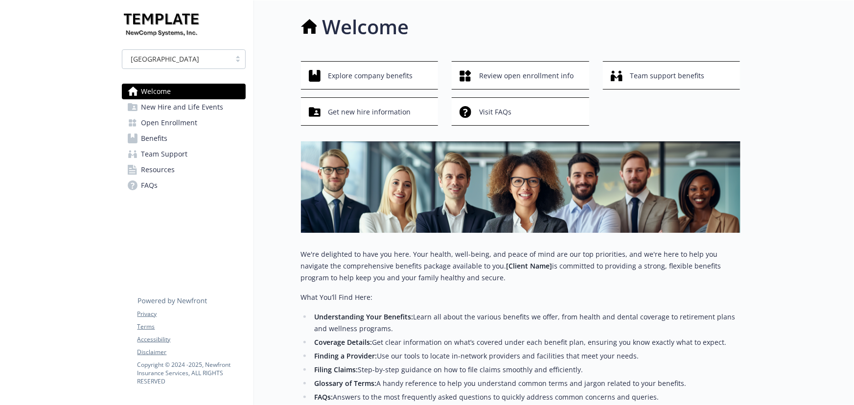
click at [186, 112] on span "New Hire and Life Events" at bounding box center [182, 107] width 82 height 16
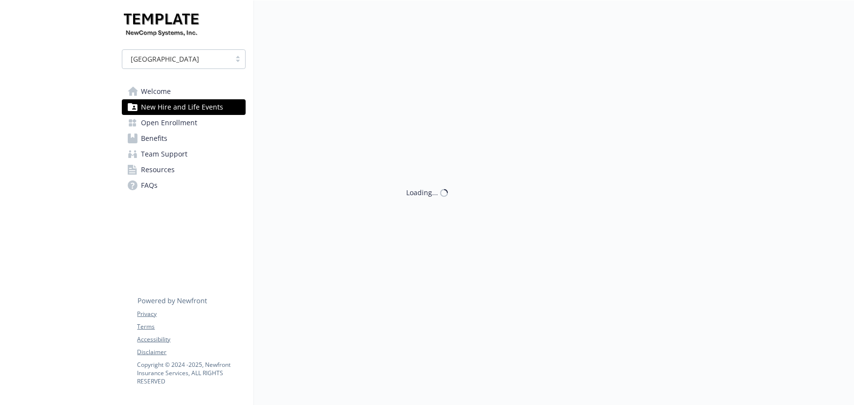
click at [182, 119] on span "Open Enrollment" at bounding box center [169, 123] width 56 height 16
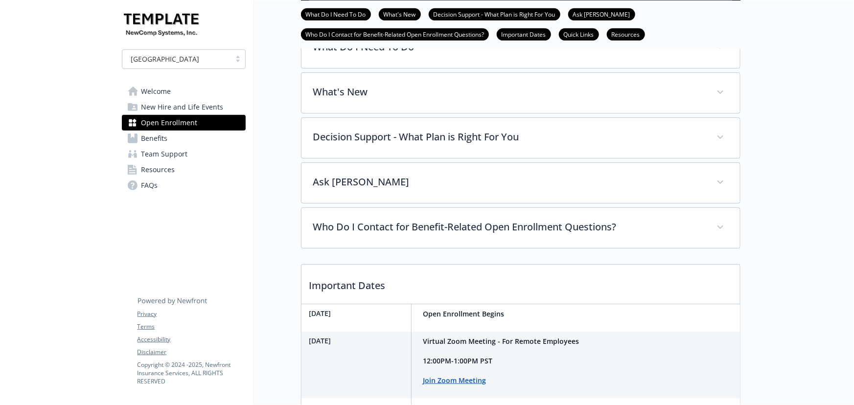
scroll to position [300, 0]
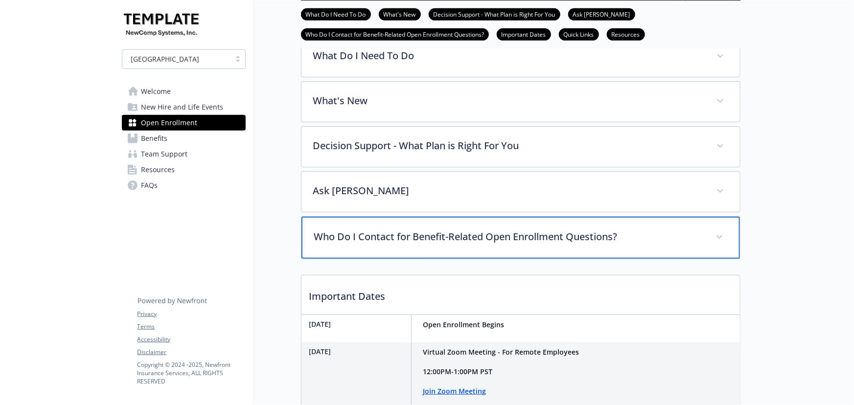
click at [507, 244] on p "Who Do I Contact for Benefit-Related Open Enrollment Questions?" at bounding box center [508, 236] width 389 height 15
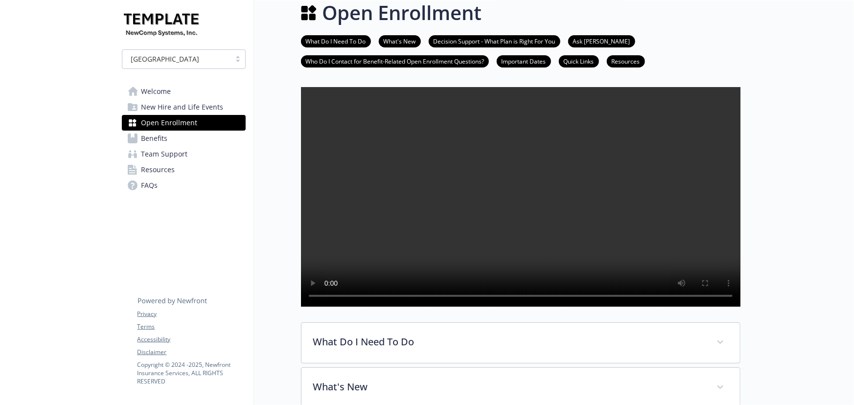
scroll to position [0, 0]
